Goal: Communication & Community: Share content

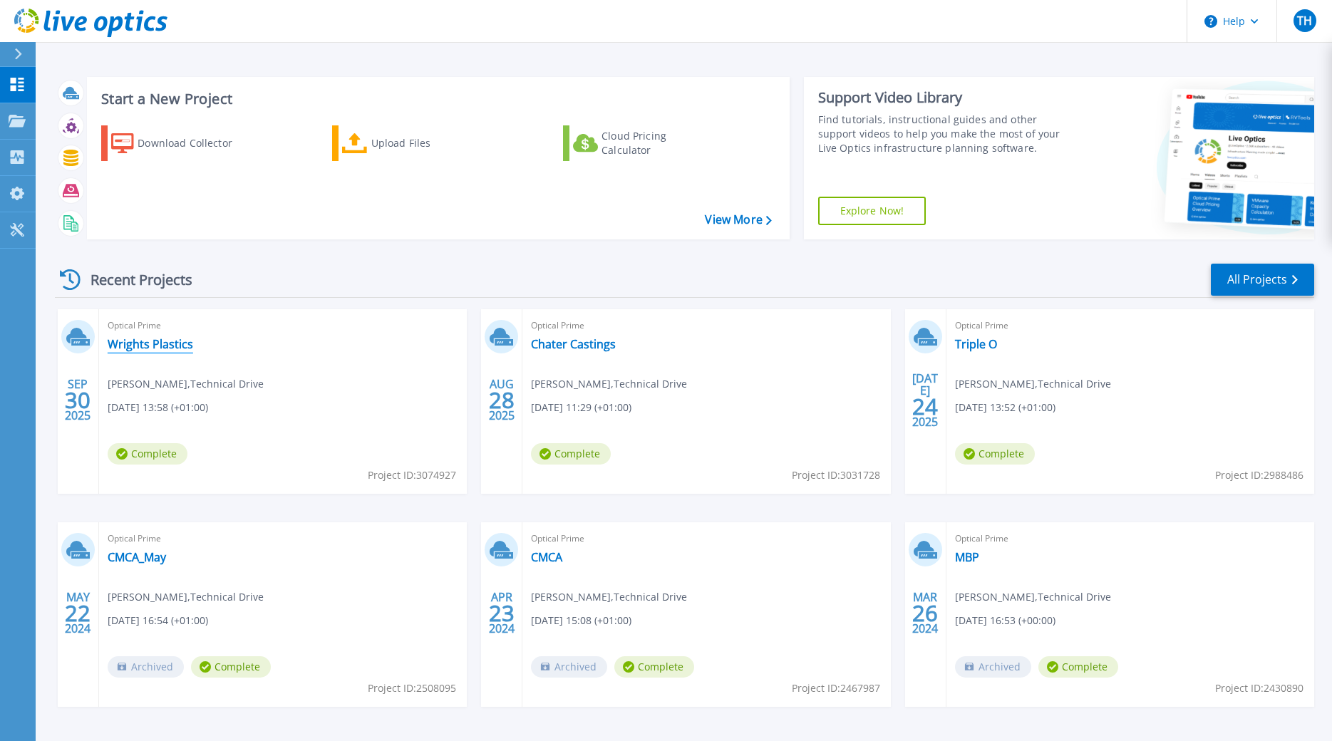
click at [157, 344] on link "Wrights Plastics" at bounding box center [151, 344] width 86 height 14
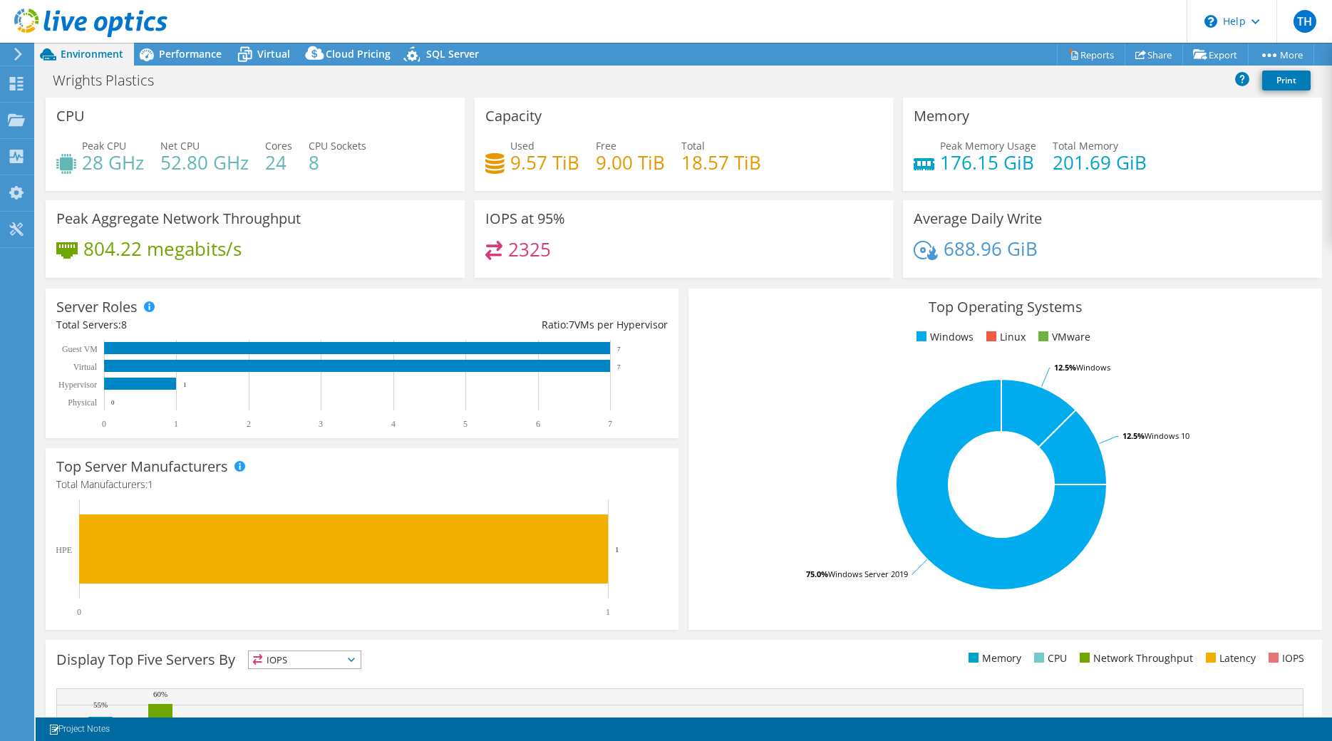
select select "USD"
click at [1142, 57] on link "Share" at bounding box center [1153, 54] width 58 height 22
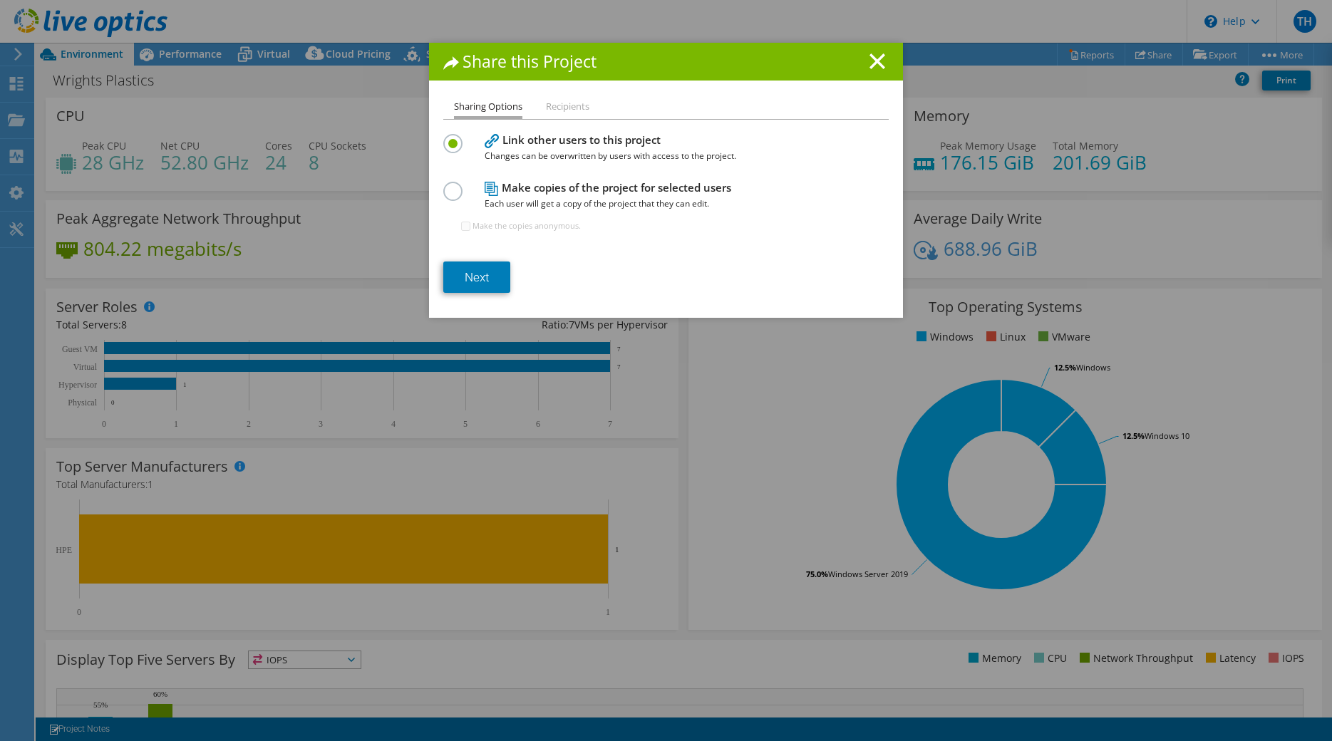
click at [569, 103] on li "Recipients" at bounding box center [567, 107] width 43 height 18
click at [502, 293] on link "Next" at bounding box center [476, 277] width 67 height 31
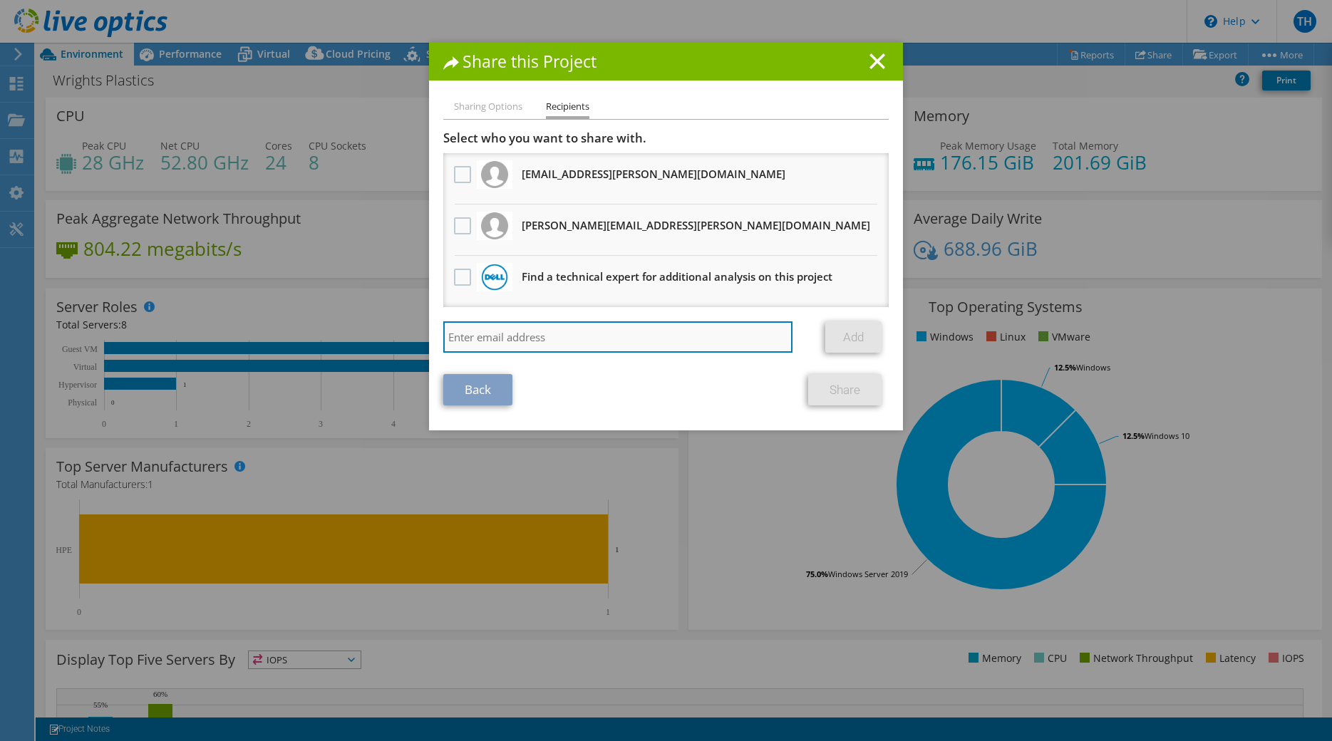
click at [540, 338] on input "search" at bounding box center [617, 336] width 349 height 31
type input "[PERSON_NAME][EMAIL_ADDRESS][PERSON_NAME][DOMAIN_NAME]"
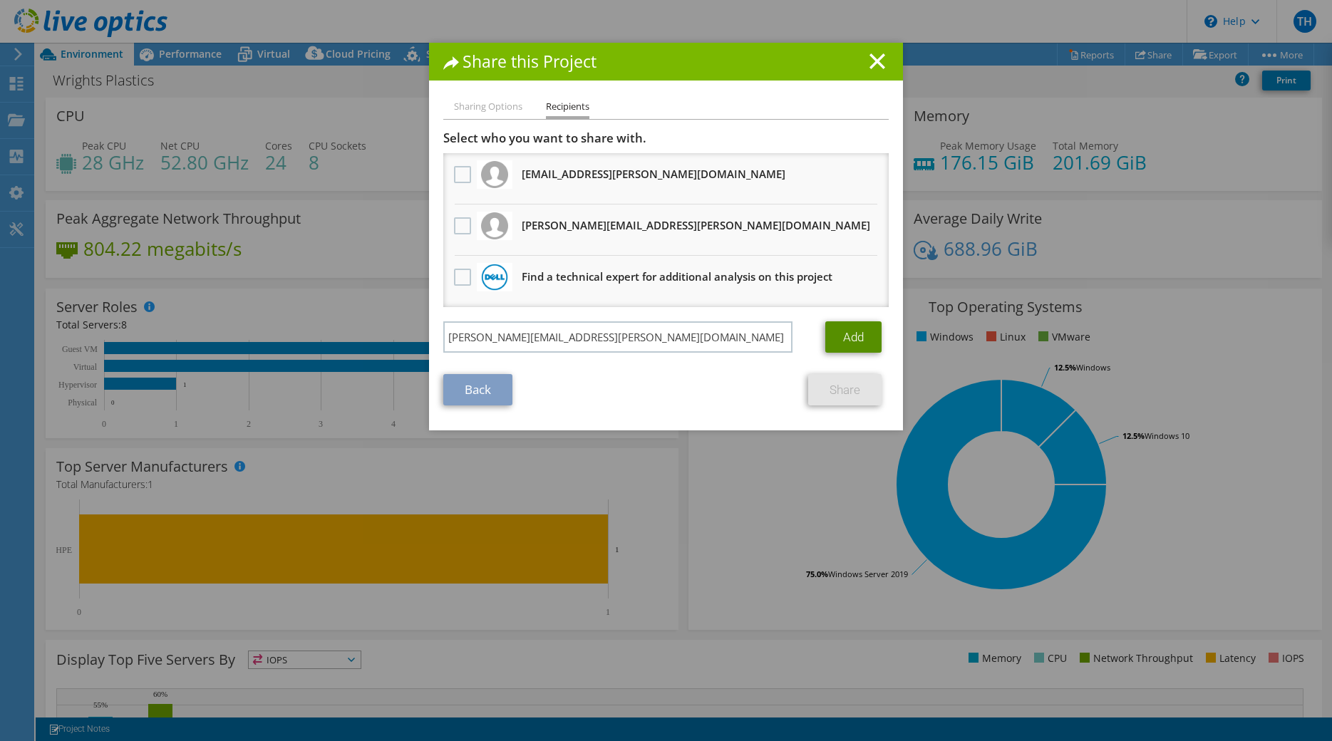
click at [855, 334] on link "Add" at bounding box center [853, 336] width 56 height 31
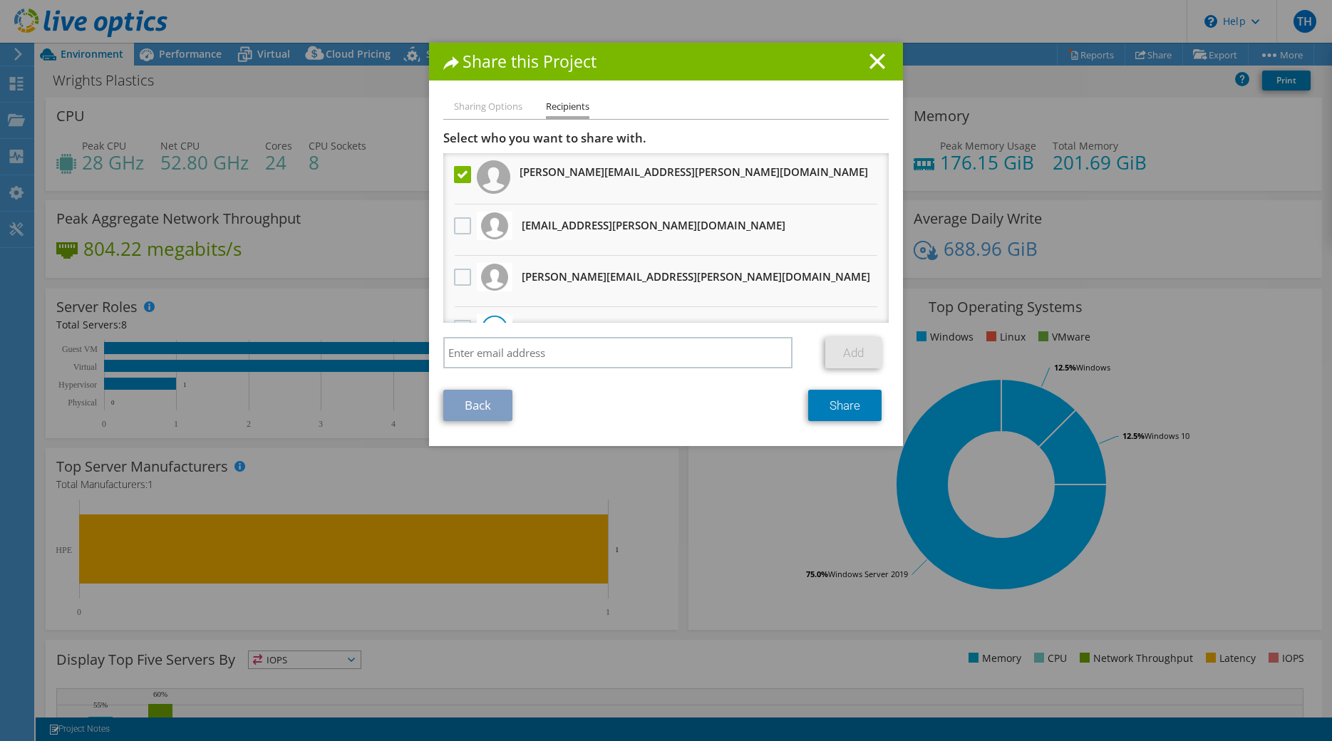
click at [447, 218] on li "[EMAIL_ADDRESS][PERSON_NAME][DOMAIN_NAME] Will receive an anonymous copy" at bounding box center [665, 230] width 445 height 51
click at [455, 225] on label at bounding box center [464, 225] width 21 height 17
click at [0, 0] on input "checkbox" at bounding box center [0, 0] width 0 height 0
click at [842, 416] on link "Share" at bounding box center [844, 405] width 73 height 31
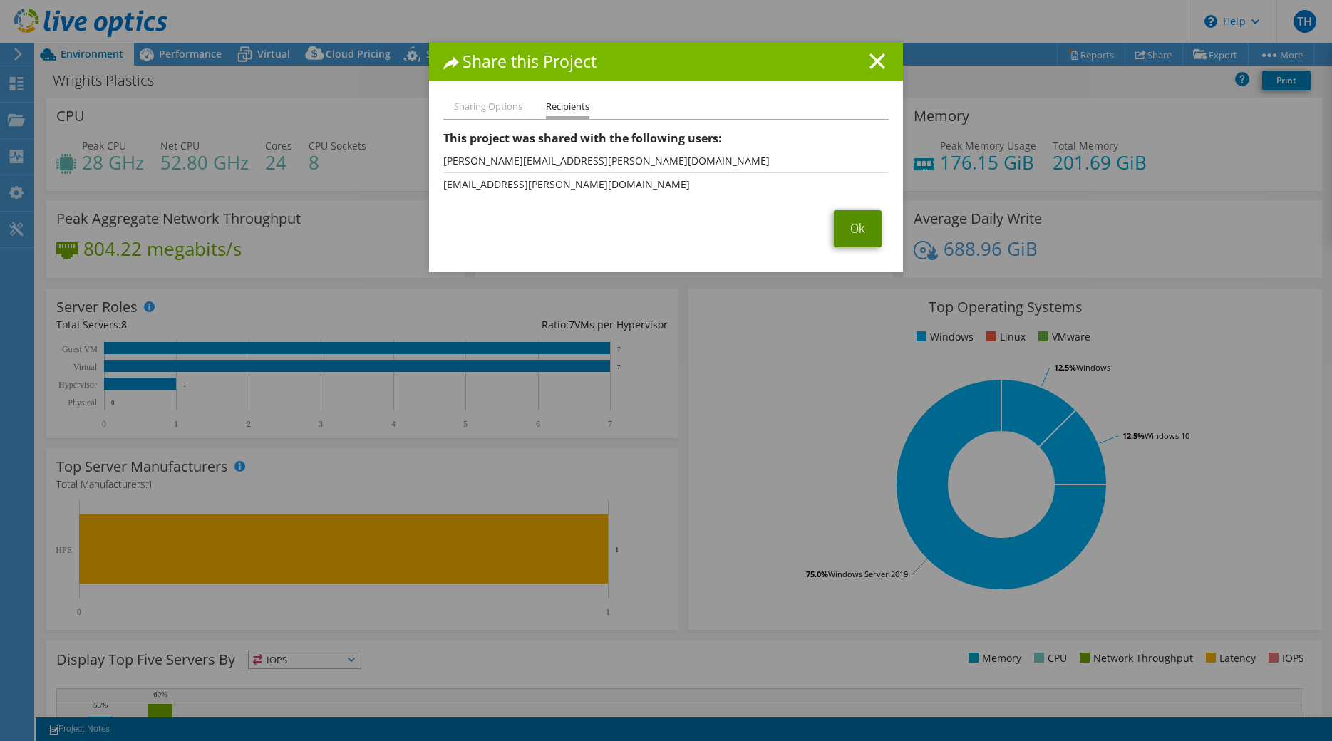
click at [858, 228] on link "Ok" at bounding box center [858, 228] width 48 height 37
